Goal: Obtain resource: Download file/media

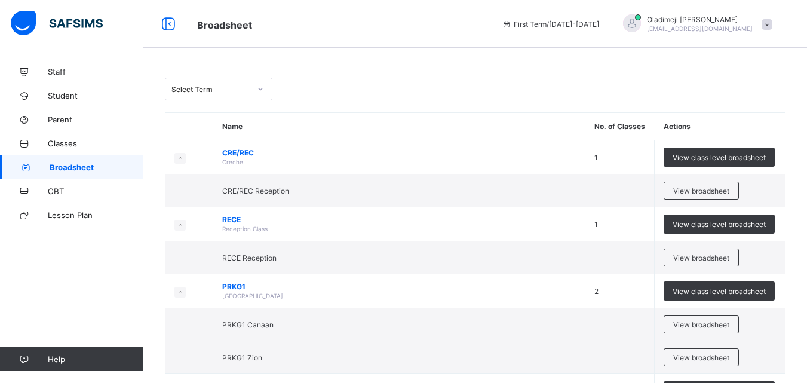
click at [258, 90] on icon at bounding box center [260, 89] width 7 height 12
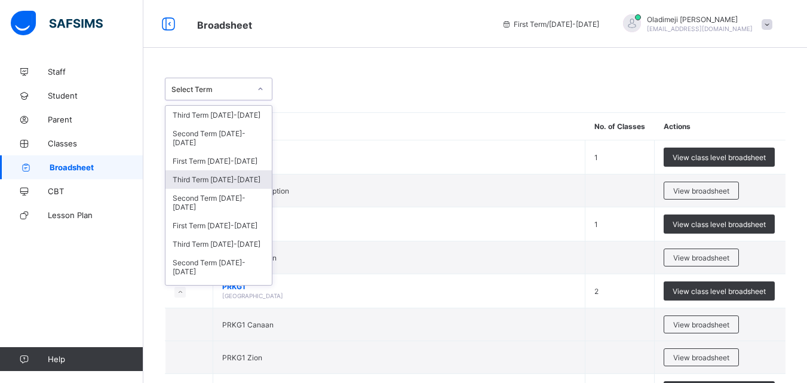
click at [225, 175] on div "Third Term [DATE]-[DATE]" at bounding box center [218, 179] width 106 height 19
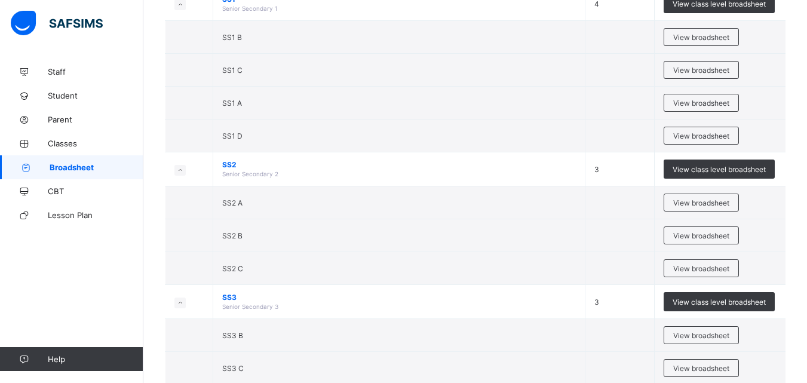
scroll to position [2273, 0]
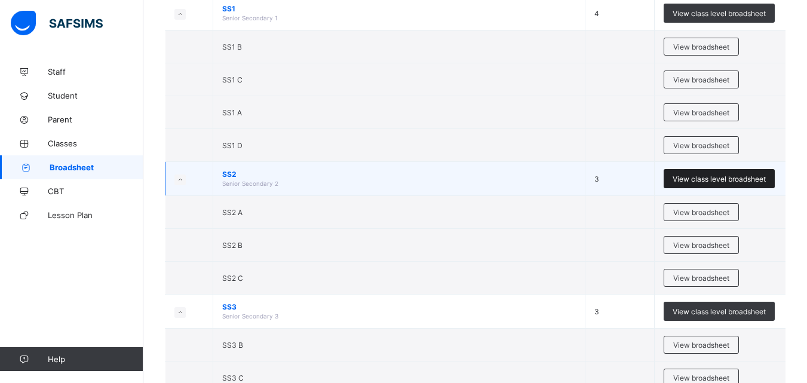
click at [699, 176] on span "View class level broadsheet" at bounding box center [719, 178] width 93 height 9
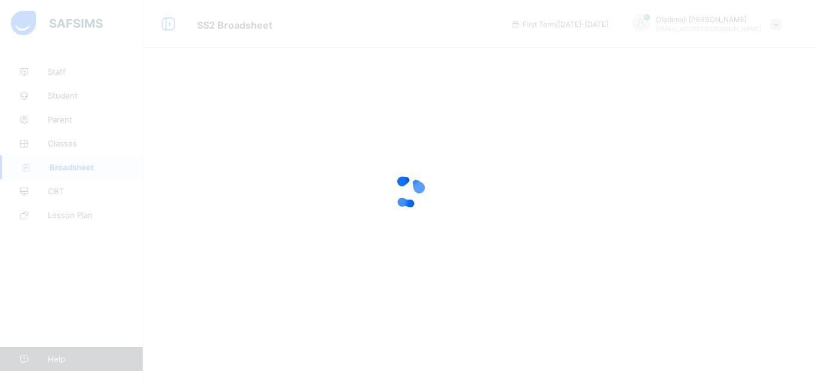
click at [323, 188] on div at bounding box center [408, 191] width 816 height 383
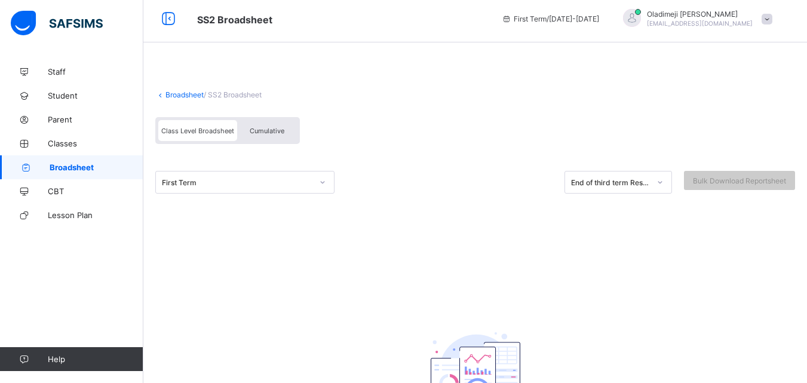
click at [321, 187] on div at bounding box center [322, 182] width 20 height 19
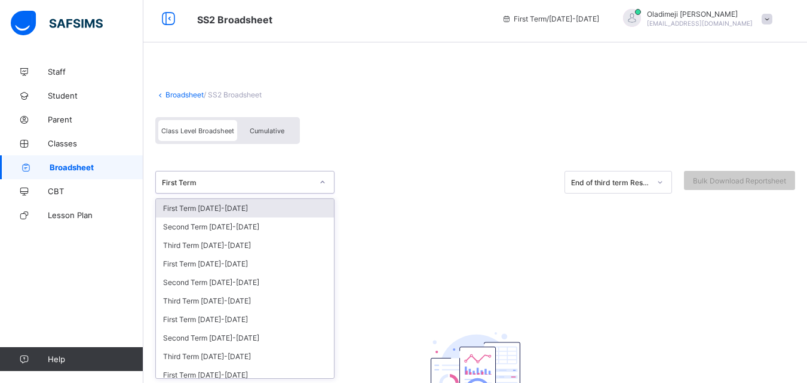
scroll to position [6, 0]
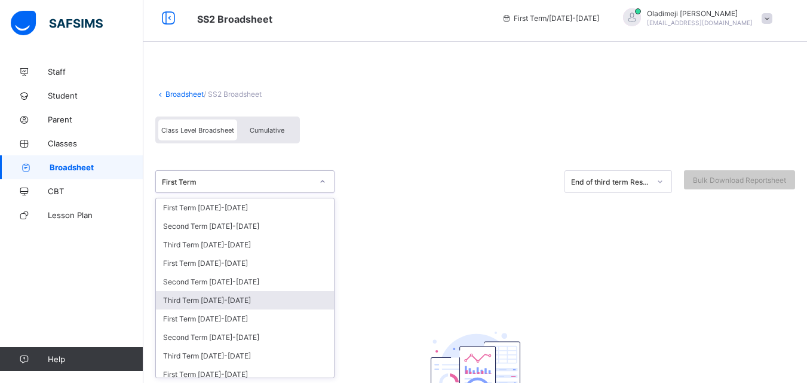
click at [204, 300] on div "Third Term [DATE]-[DATE]" at bounding box center [245, 300] width 178 height 19
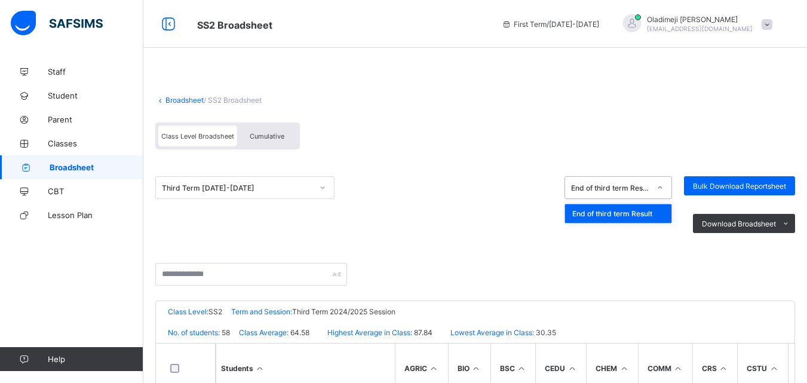
click at [664, 185] on icon at bounding box center [659, 188] width 7 height 12
click at [641, 211] on div "End of third term Result" at bounding box center [618, 213] width 106 height 19
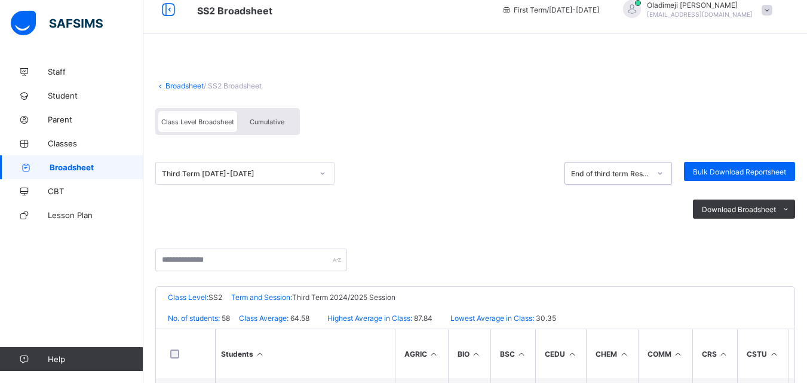
scroll to position [10, 0]
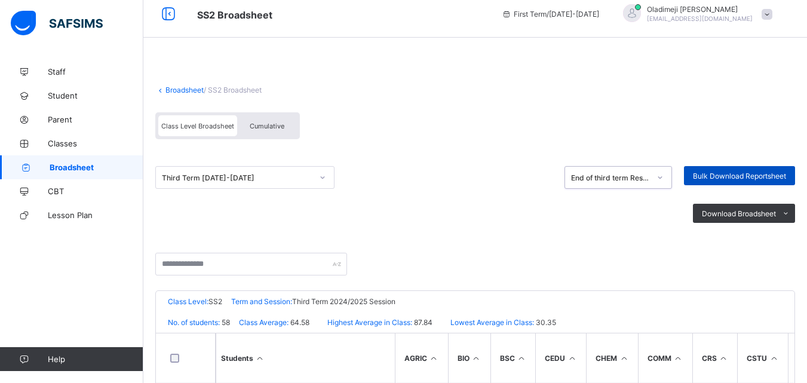
click at [757, 171] on span "Bulk Download Reportsheet" at bounding box center [739, 175] width 93 height 9
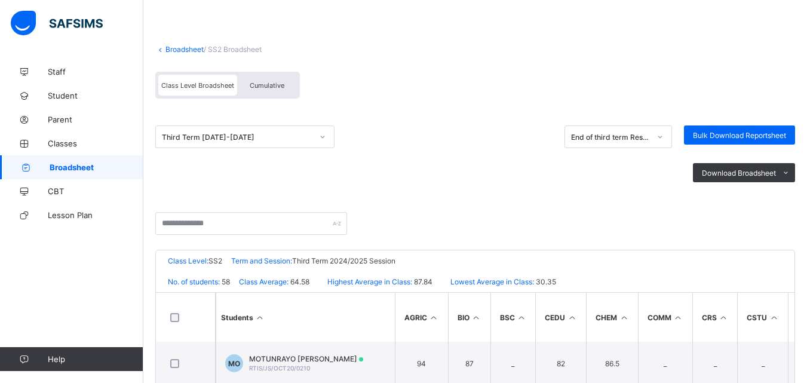
scroll to position [56, 0]
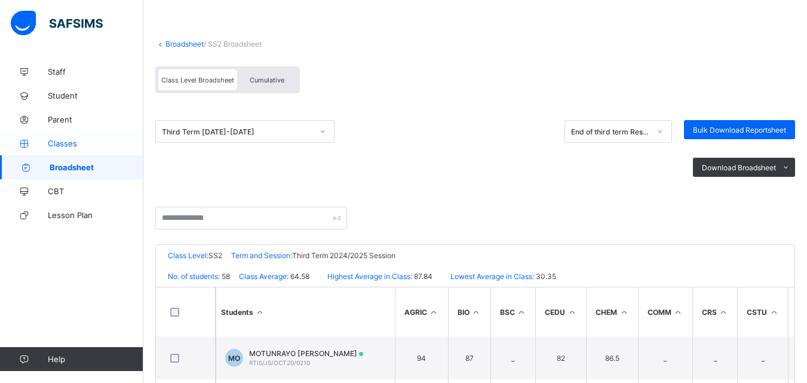
click at [66, 146] on span "Classes" at bounding box center [96, 144] width 96 height 10
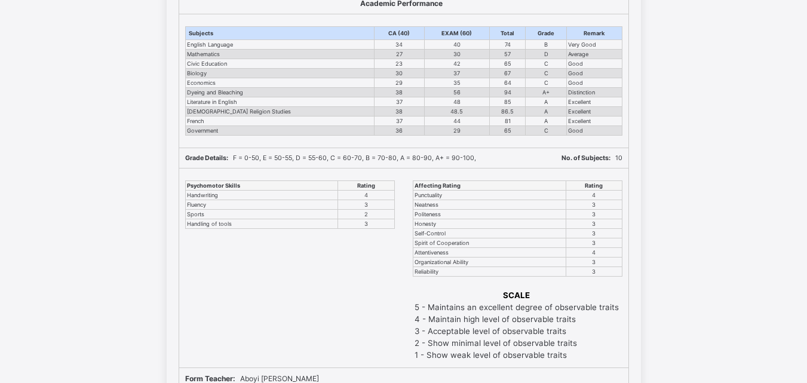
scroll to position [8408, 0]
